Goal: Check status: Check status

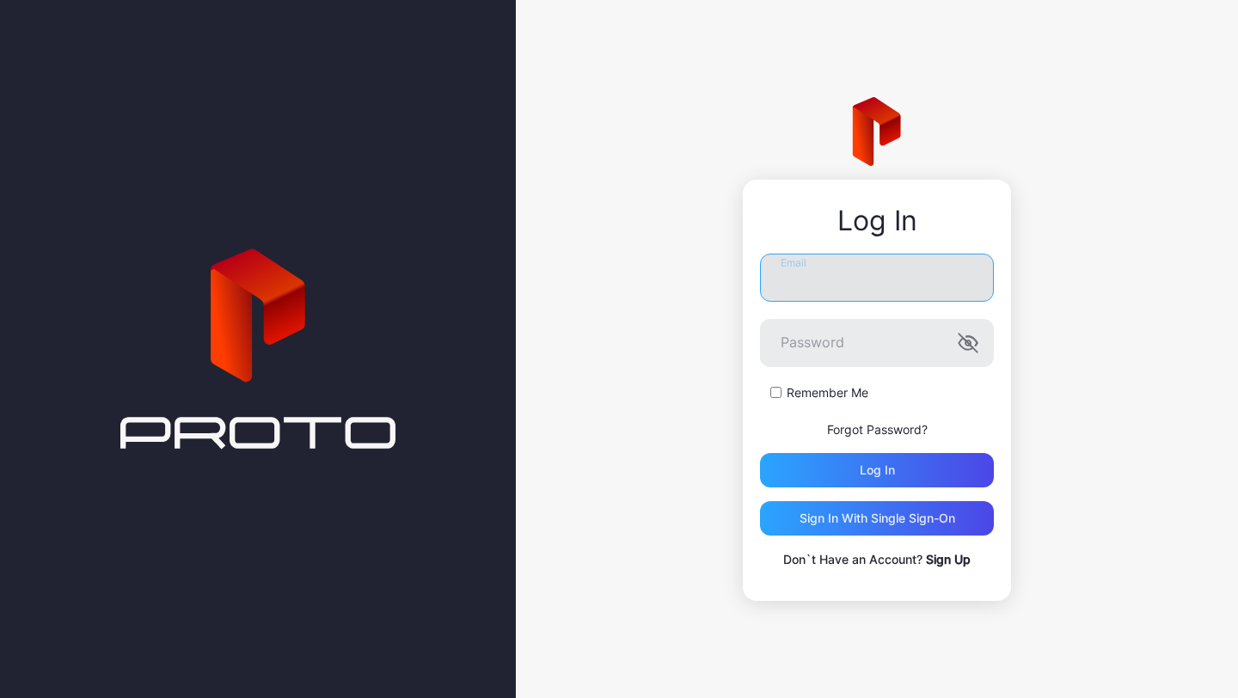
click at [812, 286] on input "Email" at bounding box center [877, 278] width 234 height 48
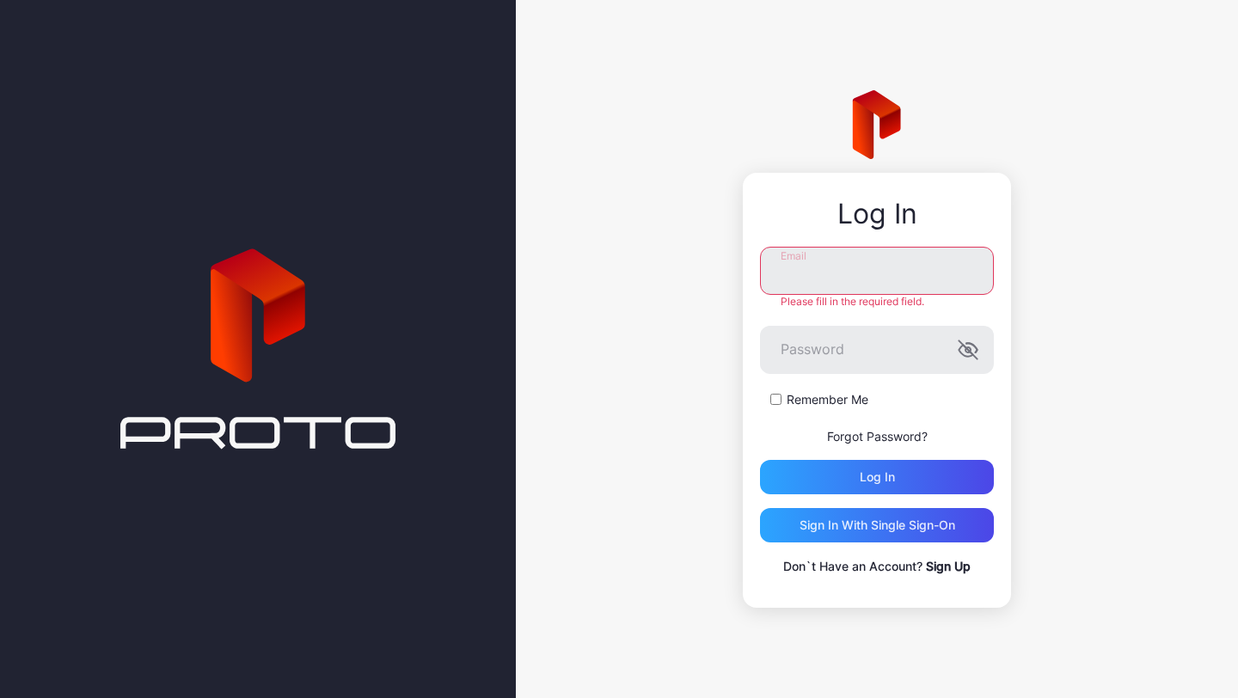
type input "**********"
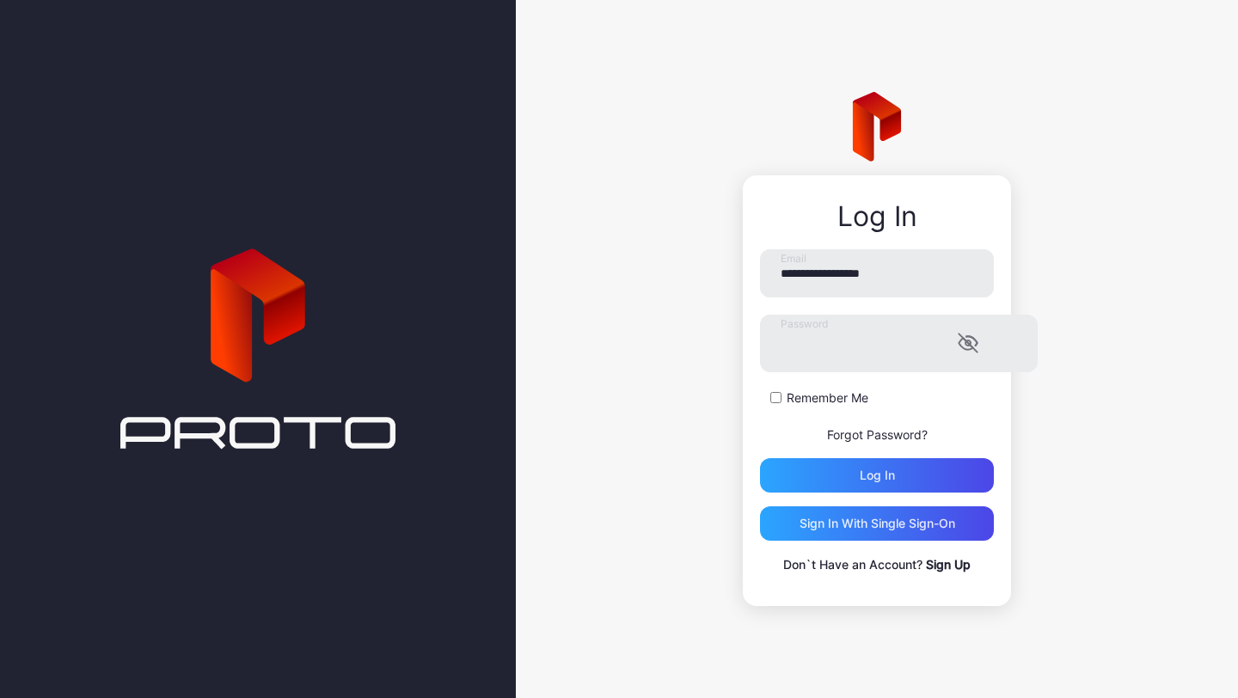
click at [849, 451] on form "**********" at bounding box center [877, 370] width 234 height 243
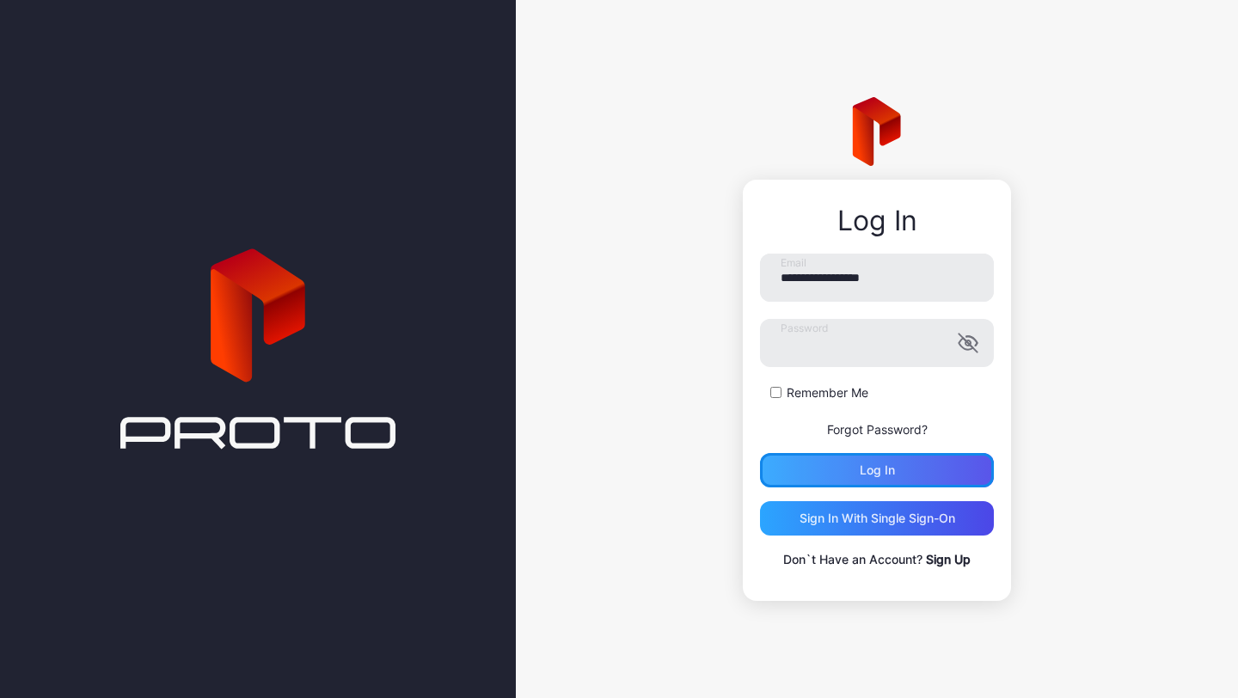
click at [849, 457] on div "Log in" at bounding box center [877, 470] width 234 height 34
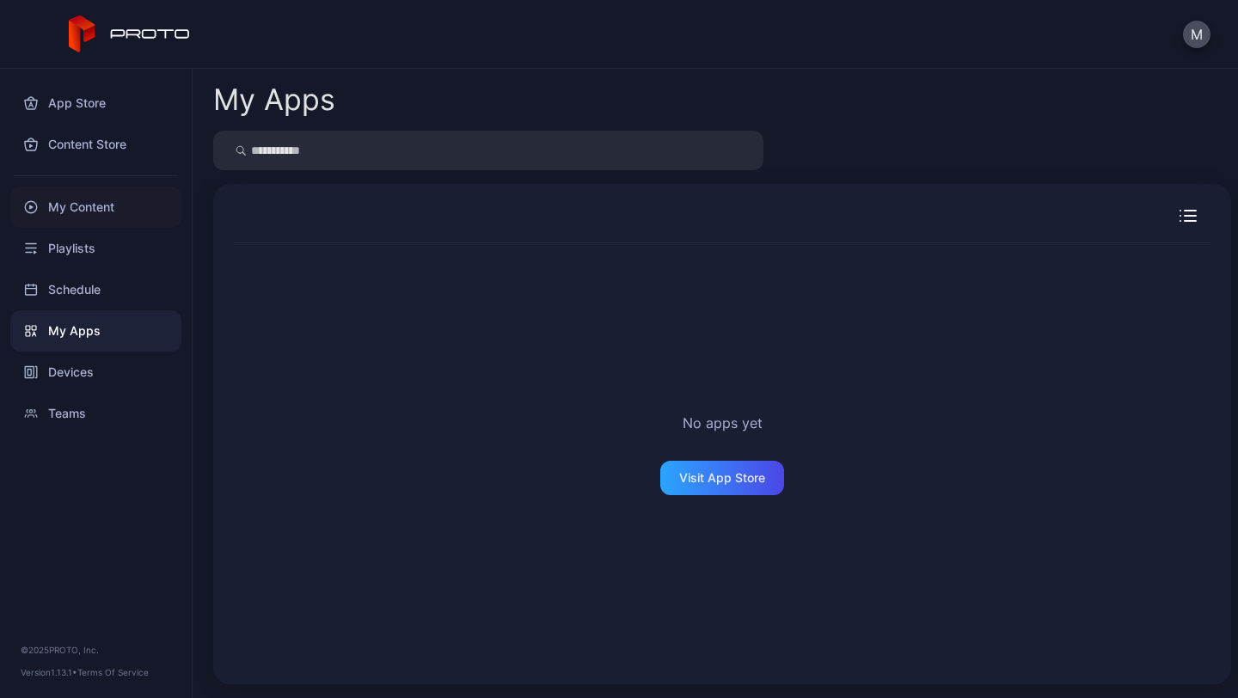
click at [87, 215] on div "My Content" at bounding box center [95, 207] width 171 height 41
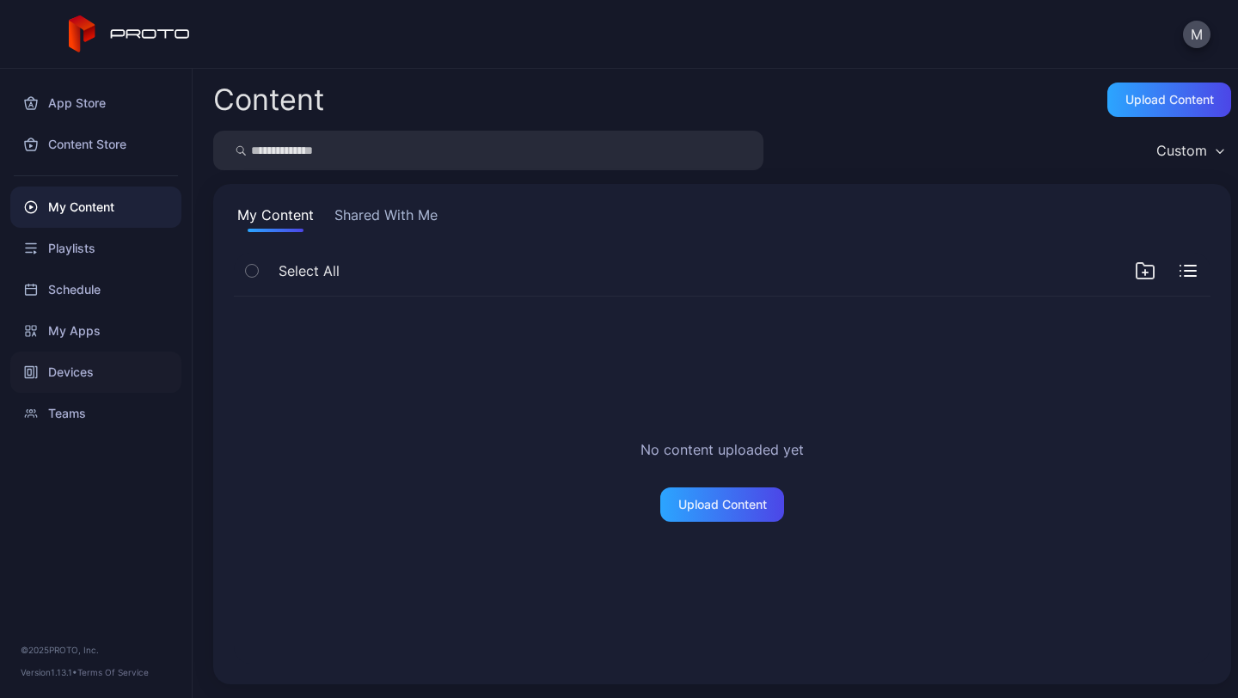
click at [81, 365] on div "Devices" at bounding box center [95, 372] width 171 height 41
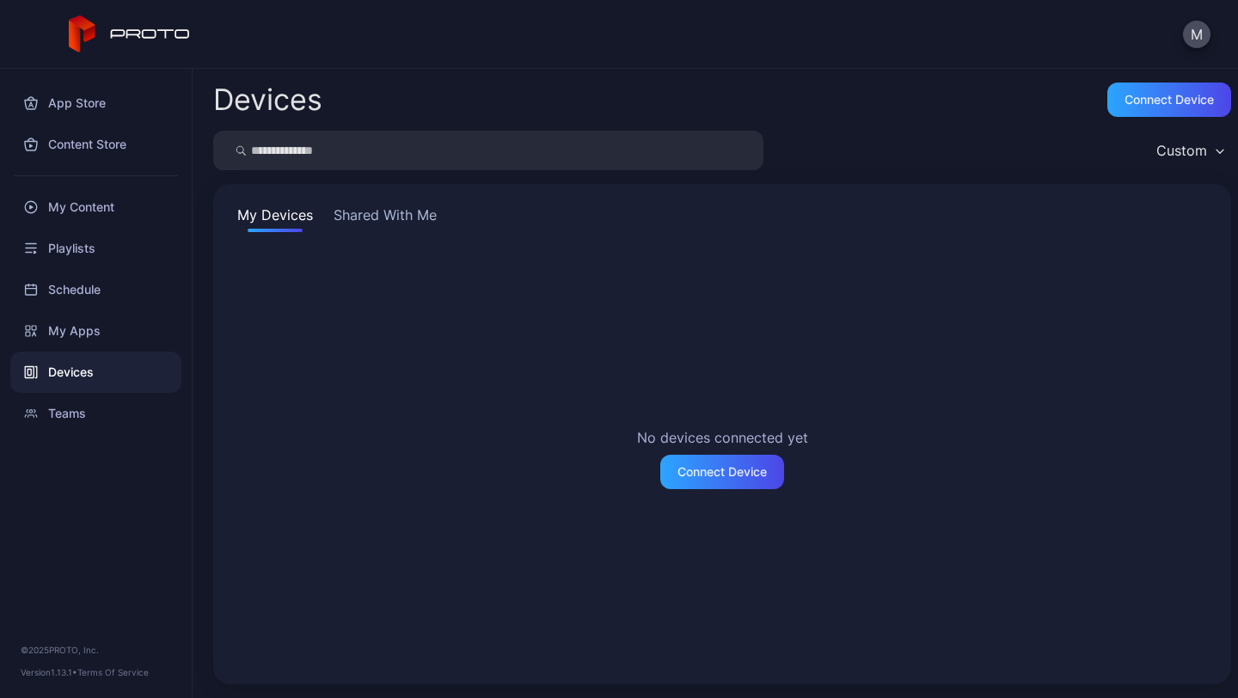
click at [365, 218] on button "Shared With Me" at bounding box center [385, 219] width 110 height 28
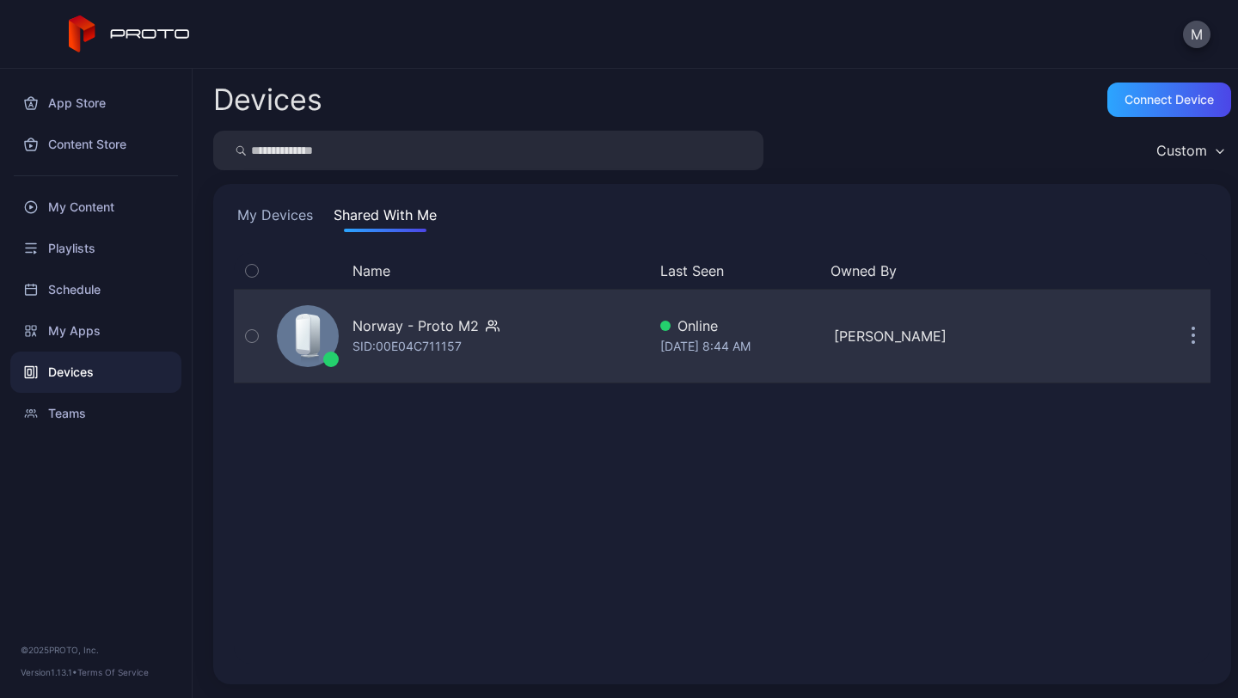
click at [376, 336] on div "SID: 00E04C711157" at bounding box center [407, 346] width 109 height 21
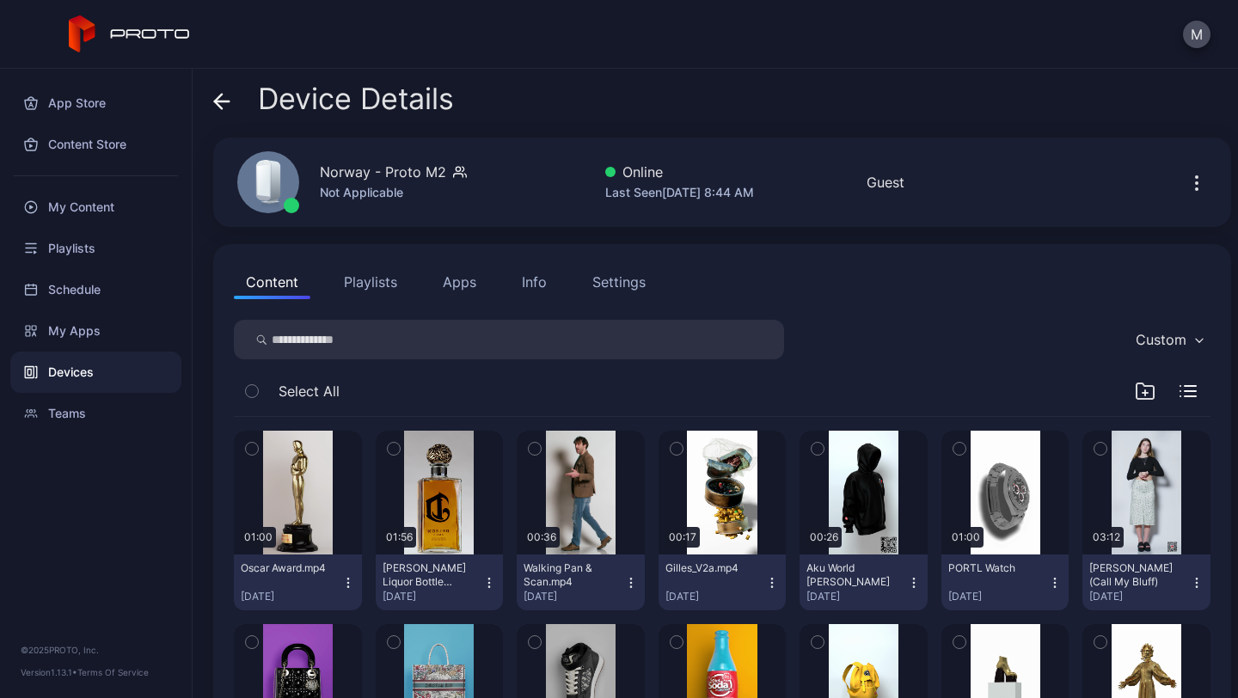
click at [468, 286] on button "Apps" at bounding box center [460, 282] width 58 height 34
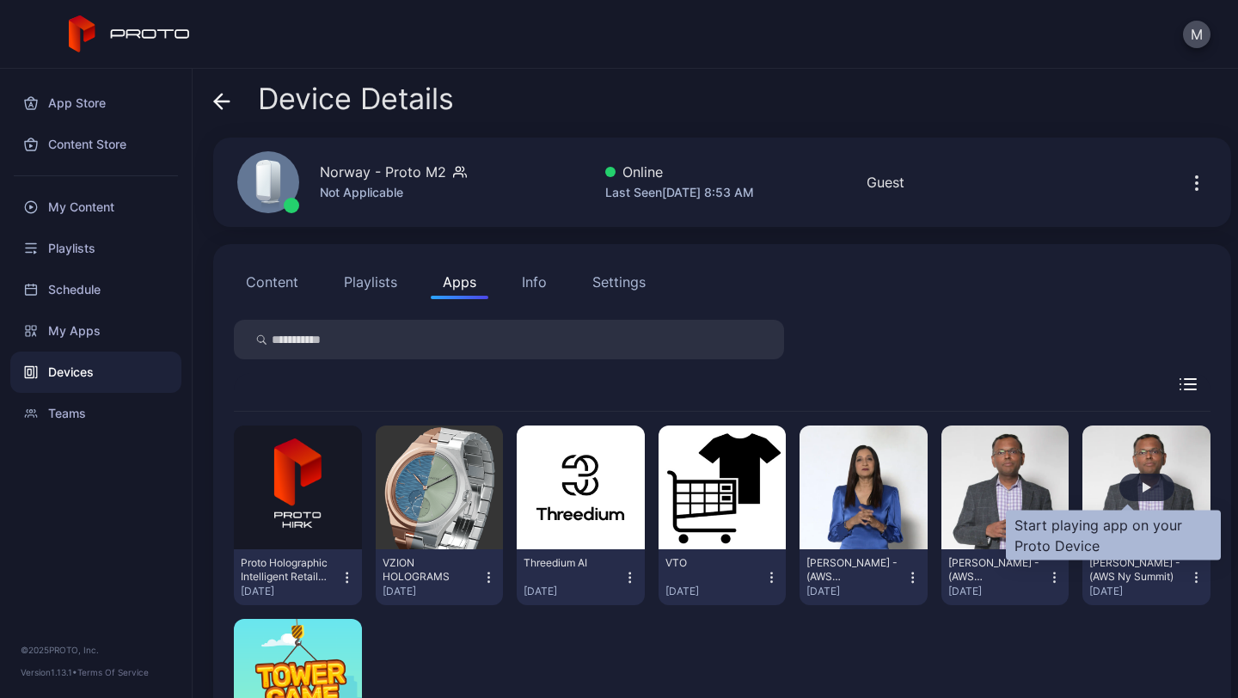
click at [1144, 478] on div "button" at bounding box center [1147, 488] width 55 height 28
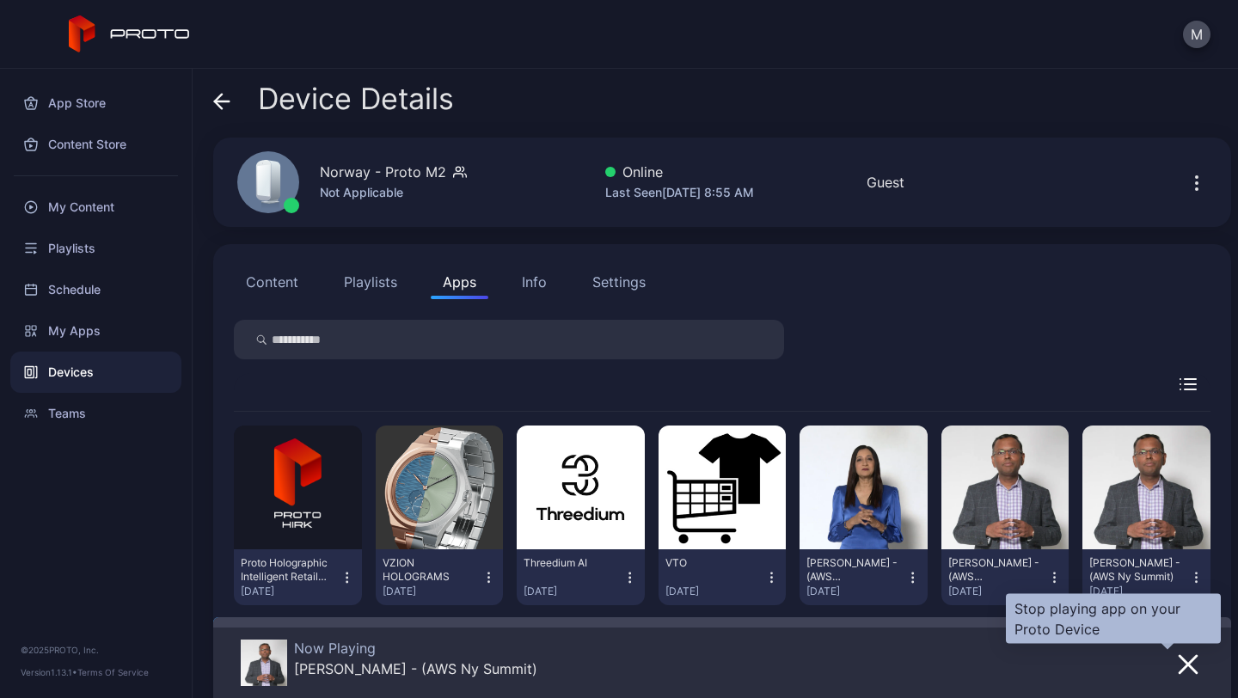
click at [1173, 665] on button "button" at bounding box center [1188, 664] width 31 height 24
